Goal: Task Accomplishment & Management: Use online tool/utility

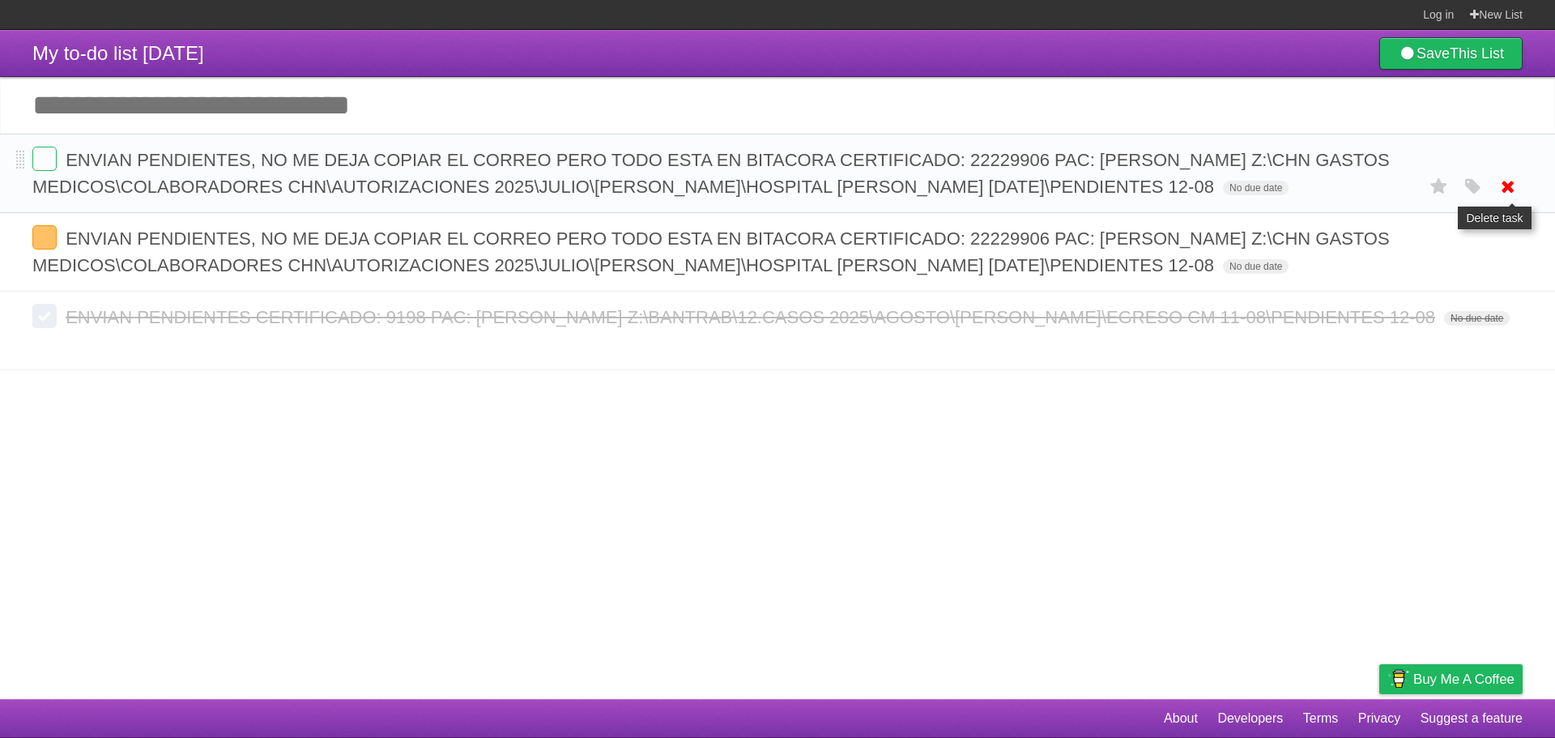
click at [1500, 200] on icon at bounding box center [1508, 186] width 23 height 27
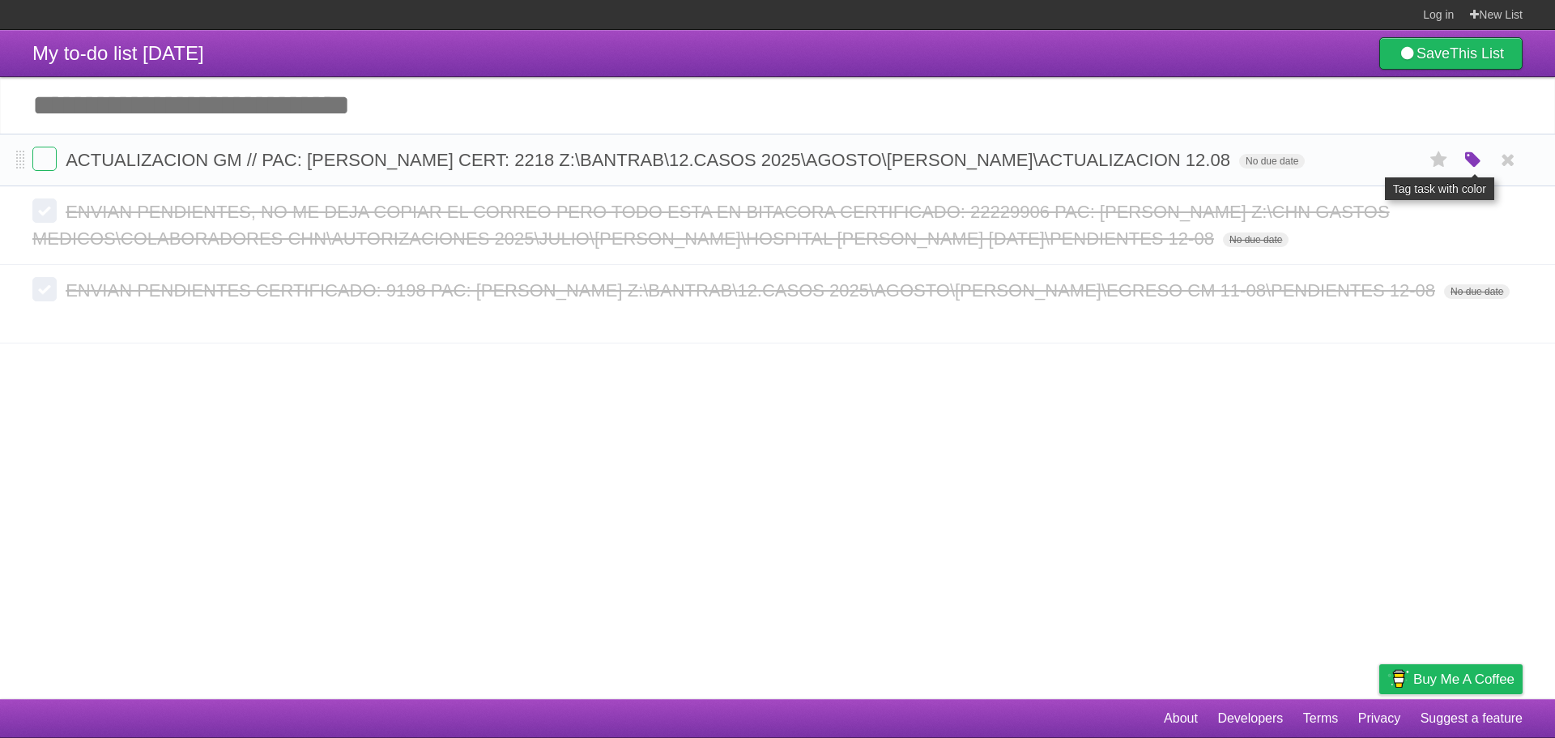
click at [1469, 171] on icon "button" at bounding box center [1473, 160] width 23 height 21
click at [1336, 168] on label "Blue" at bounding box center [1337, 160] width 18 height 18
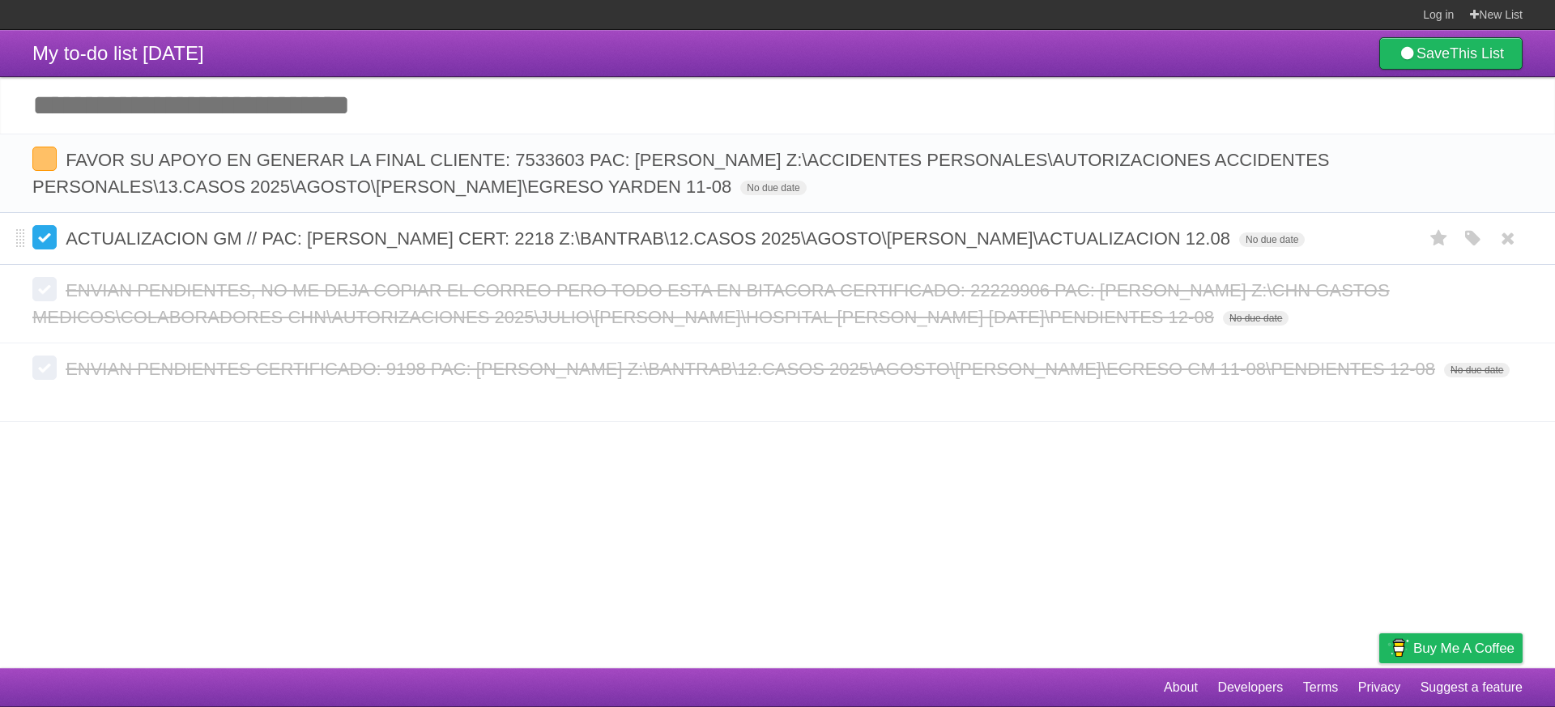
click at [45, 248] on label at bounding box center [44, 237] width 24 height 24
